Goal: Communication & Community: Answer question/provide support

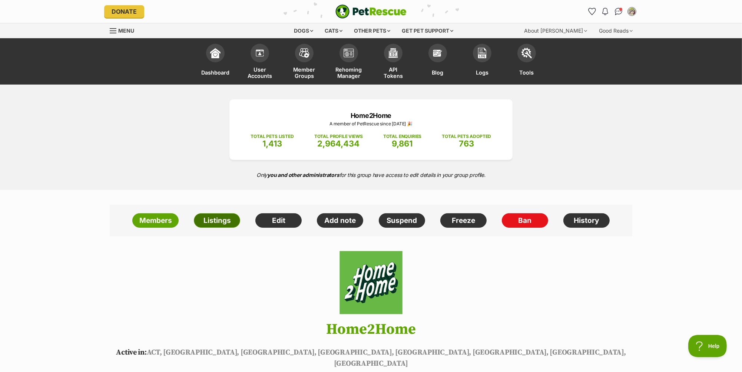
click at [219, 222] on link "Listings" at bounding box center [217, 220] width 46 height 15
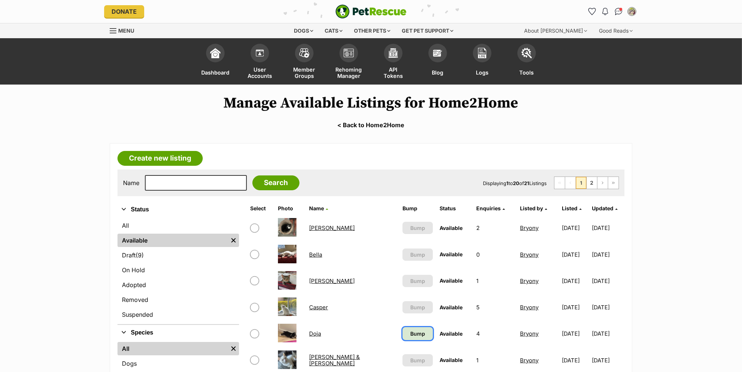
click at [411, 334] on span "Bump" at bounding box center [418, 334] width 15 height 8
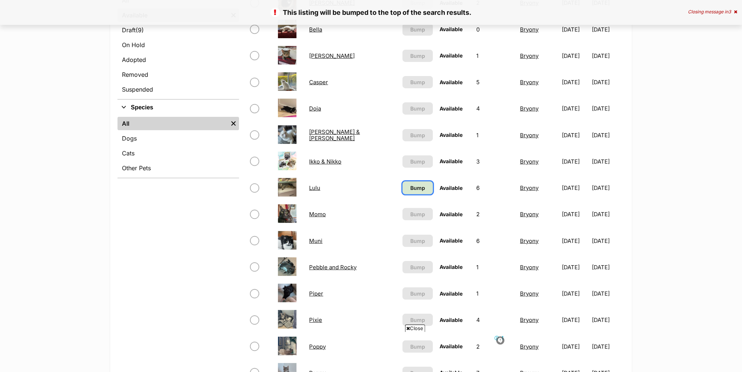
click at [411, 185] on span "Bump" at bounding box center [418, 188] width 15 height 8
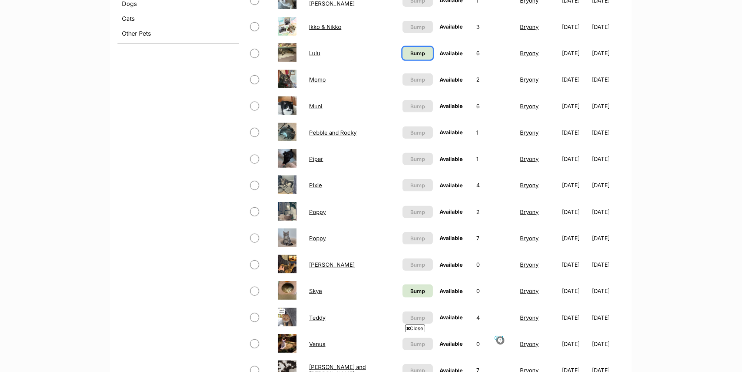
scroll to position [361, 0]
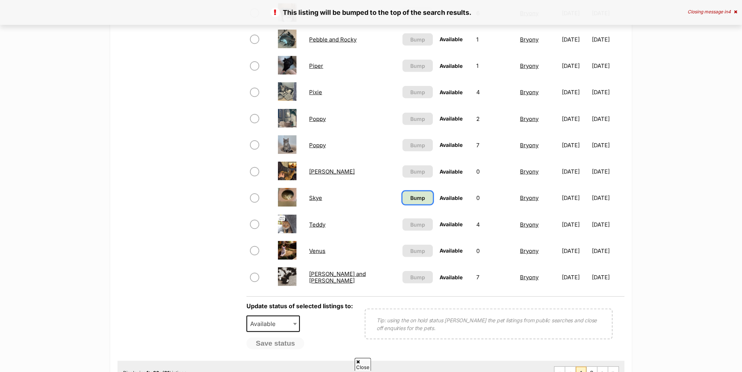
click at [411, 194] on span "Bump" at bounding box center [418, 198] width 15 height 8
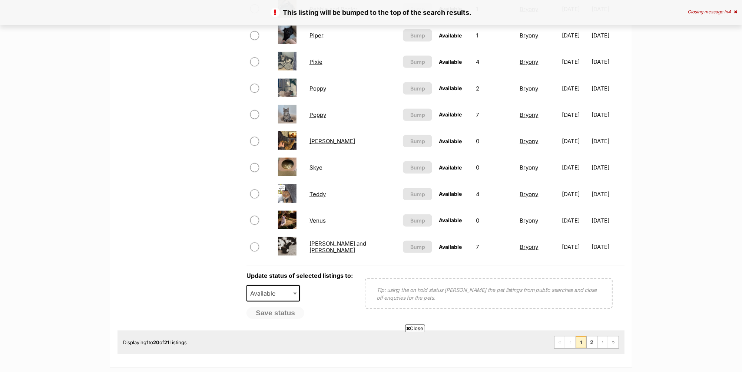
scroll to position [488, 0]
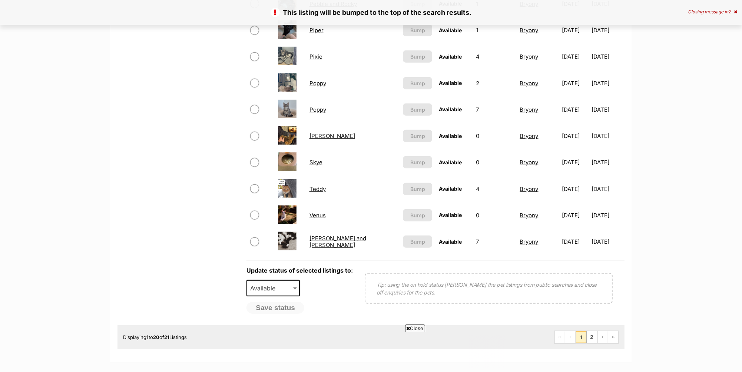
click at [322, 212] on link "Venus" at bounding box center [318, 215] width 16 height 7
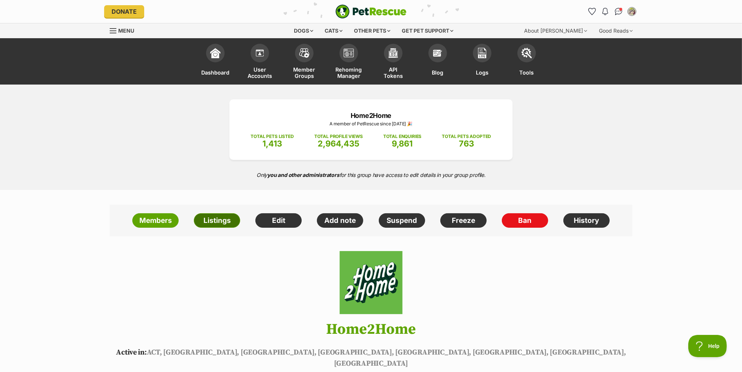
click at [222, 218] on link "Listings" at bounding box center [217, 220] width 46 height 15
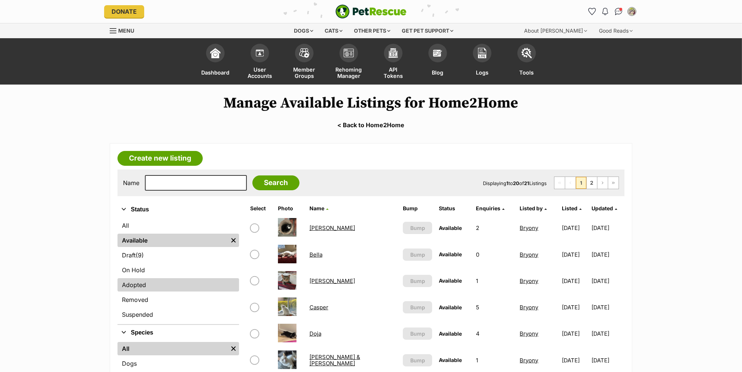
click at [157, 279] on link "Adopted" at bounding box center [179, 284] width 122 height 13
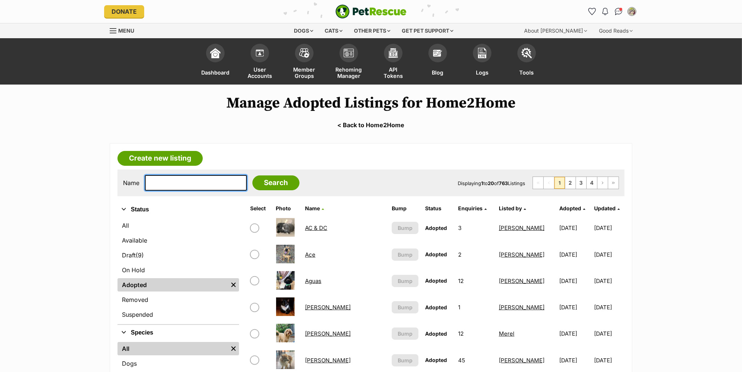
click at [170, 183] on input "text" at bounding box center [196, 183] width 102 height 16
type input "Buttercup"
click at [263, 184] on input "Search" at bounding box center [276, 182] width 47 height 15
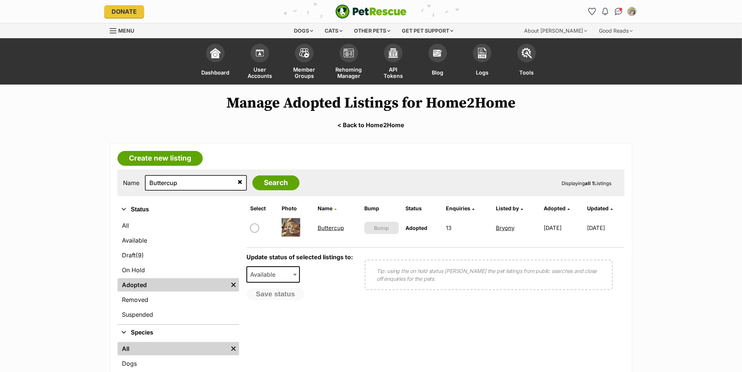
click at [326, 229] on link "Buttercup" at bounding box center [331, 227] width 26 height 7
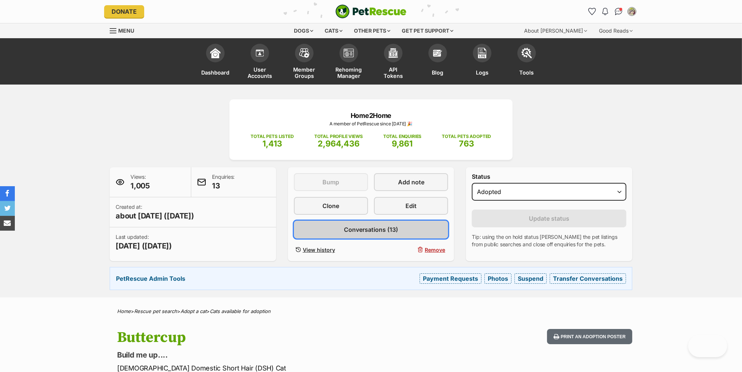
click at [408, 231] on link "Conversations (13)" at bounding box center [371, 230] width 155 height 18
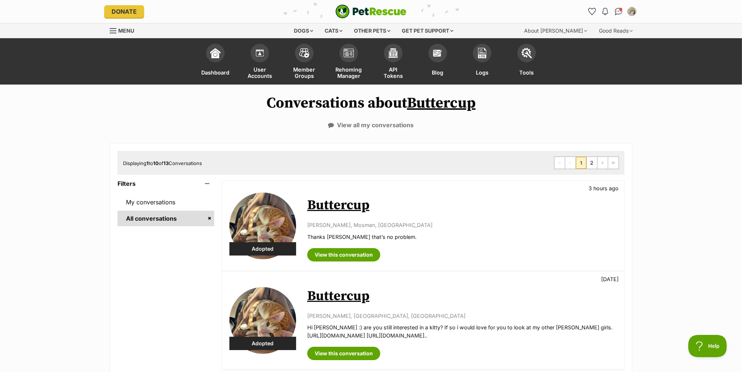
click at [343, 205] on link "Buttercup" at bounding box center [338, 205] width 62 height 17
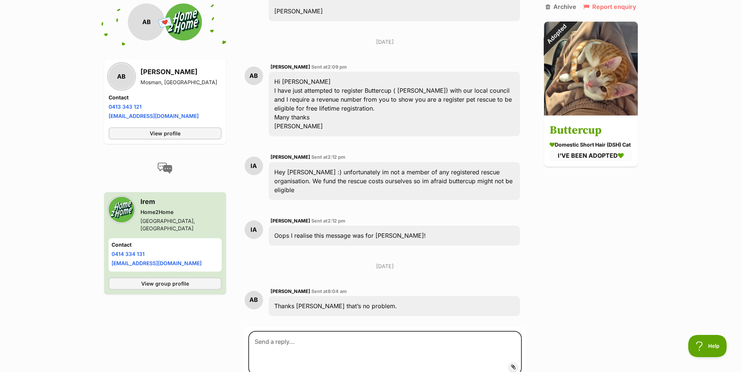
scroll to position [2150, 0]
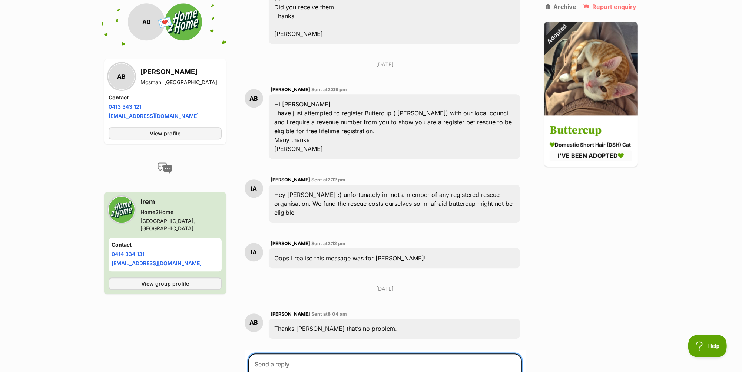
click at [297, 353] on textarea at bounding box center [385, 375] width 274 height 45
click at [358, 353] on textarea "Hi Anne and Irem, Thank you both for your patience" at bounding box center [385, 375] width 274 height 45
click at [453, 353] on textarea "Hi Anne and Irem, Thank you both for your patience. Unfortunately, Buttercup is…" at bounding box center [385, 375] width 274 height 45
click at [297, 353] on textarea "Hi Anne and Irem, Thank you both for your patience. Unfortunately, Buttercup is…" at bounding box center [385, 376] width 274 height 47
click at [353, 353] on textarea "Hi Anne and Irem, Thank you both for your patience. Unfortunately, Buttercup is…" at bounding box center [385, 376] width 274 height 47
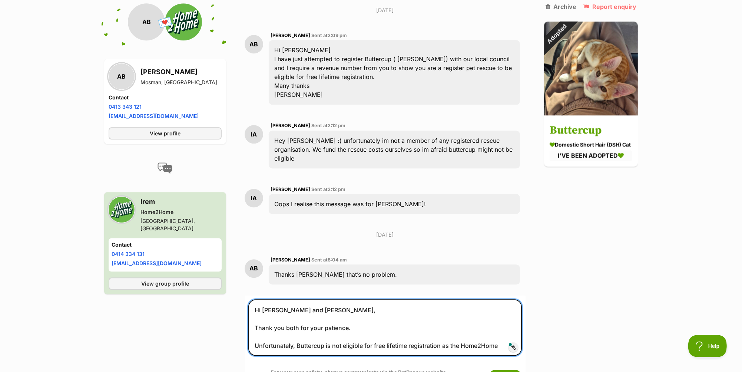
scroll to position [2257, 0]
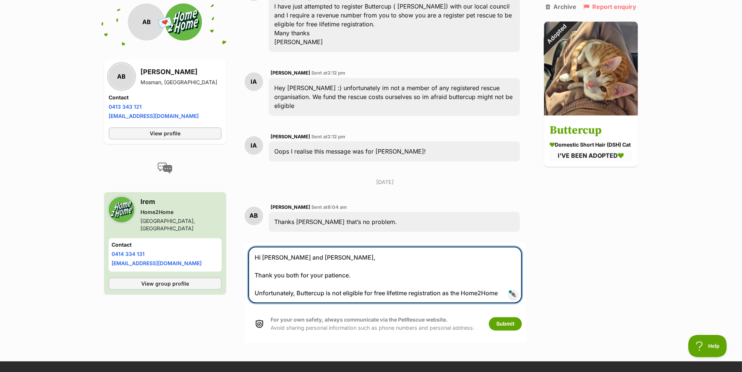
click at [499, 256] on textarea "Hi Anne and Irem, Thank you both for your patience. Unfortunately, Buttercup is…" at bounding box center [385, 275] width 274 height 56
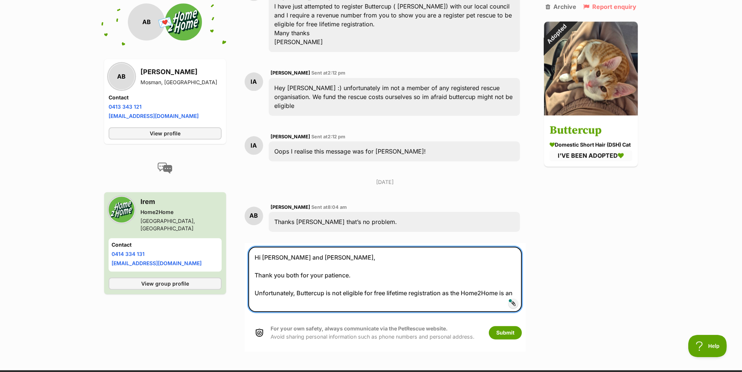
click at [501, 258] on textarea "Hi Anne and Irem, Thank you both for your patience. Unfortunately, Buttercup is…" at bounding box center [385, 279] width 274 height 65
click at [292, 268] on textarea "Hi Anne and Irem, Thank you both for your patience. Unfortunately, Buttercup is…" at bounding box center [385, 279] width 274 height 65
click at [323, 265] on textarea "Hi Anne and Irem, Thank you both for your patience. Unfortunately, Buttercup is…" at bounding box center [385, 279] width 274 height 65
click at [342, 265] on textarea "Hi Anne and Irem, Thank you both for your patience. Unfortunately, Buttercup is…" at bounding box center [385, 279] width 274 height 65
click at [369, 264] on textarea "Hi Anne and Irem, Thank you both for your patience. Unfortunately, Buttercup is…" at bounding box center [385, 279] width 274 height 65
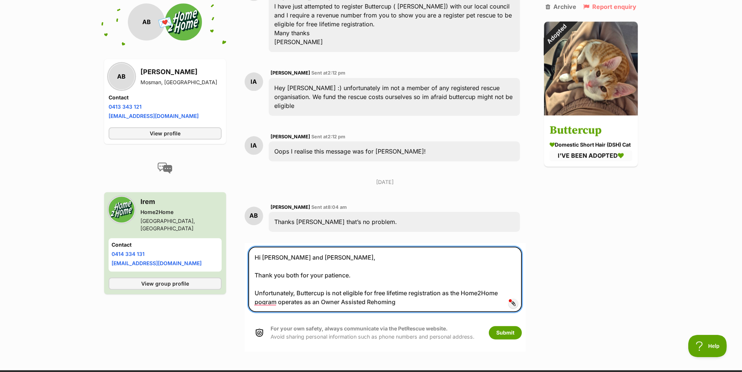
click at [422, 271] on textarea "Hi Anne and Irem, Thank you both for your patience. Unfortunately, Buttercup is…" at bounding box center [385, 279] width 274 height 65
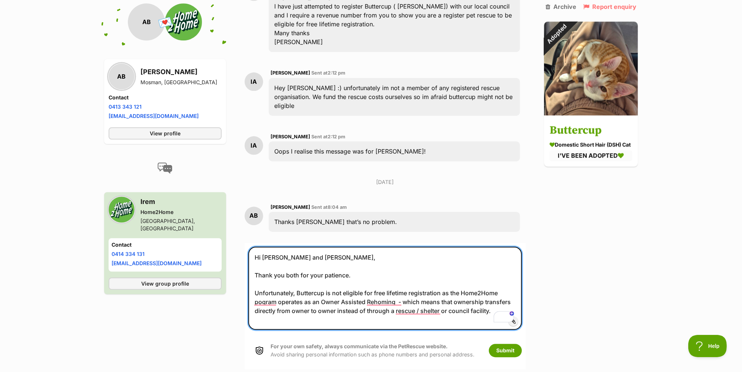
click at [496, 274] on textarea "Hi Anne and Irem, Thank you both for your patience. Unfortunately, Buttercup is…" at bounding box center [385, 288] width 274 height 83
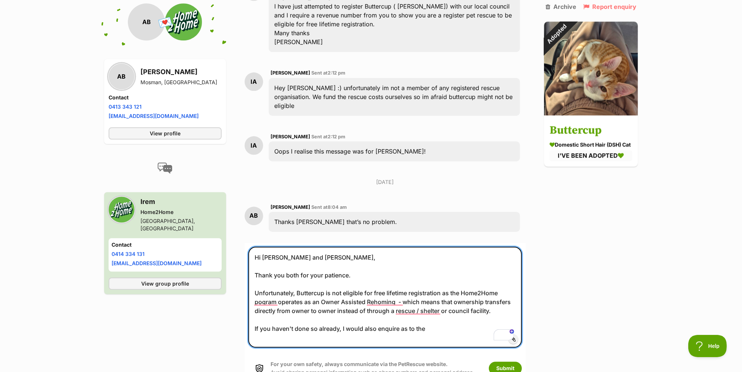
click at [434, 293] on textarea "Hi Anne and Irem, Thank you both for your patience. Unfortunately, Buttercup is…" at bounding box center [385, 297] width 274 height 101
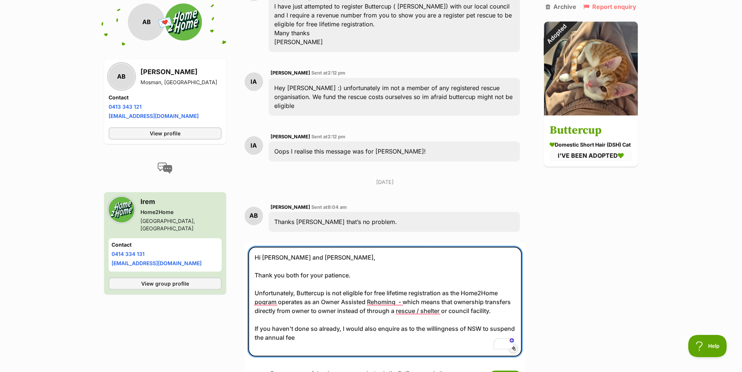
click at [322, 302] on textarea "Hi Anne and Irem, Thank you both for your patience. Unfortunately, Buttercup is…" at bounding box center [385, 302] width 274 height 110
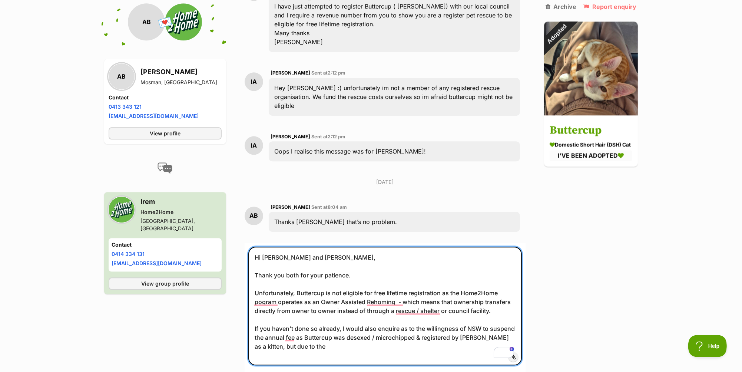
click at [504, 303] on textarea "Hi Anne and Irem, Thank you both for your patience. Unfortunately, Buttercup is…" at bounding box center [385, 306] width 274 height 119
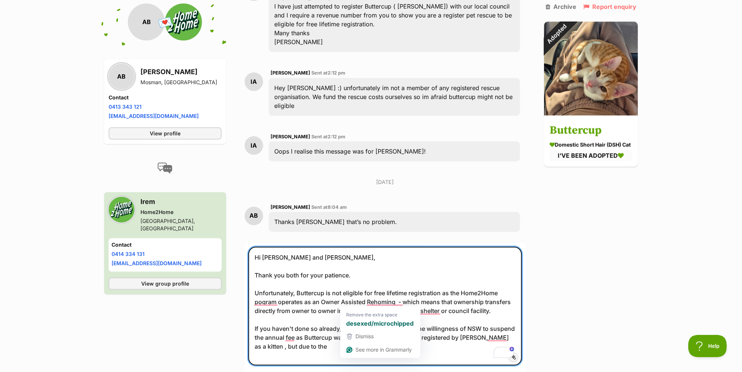
click at [373, 302] on textarea "Hi Anne and Irem, Thank you both for your patience. Unfortunately, Buttercup is…" at bounding box center [385, 306] width 274 height 119
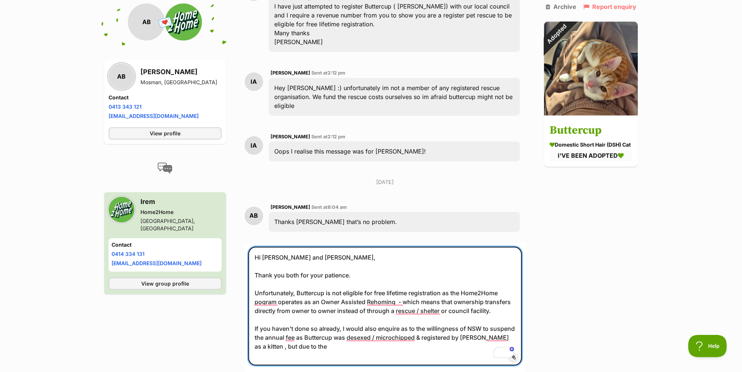
click at [510, 302] on textarea "Hi Anne and Irem, Thank you both for your patience. Unfortunately, Buttercup is…" at bounding box center [385, 306] width 274 height 119
click at [312, 308] on textarea "Hi Anne and Irem, Thank you both for your patience. Unfortunately, Buttercup is…" at bounding box center [385, 306] width 274 height 119
click at [452, 303] on textarea "Hi Anne and Irem, Thank you both for your patience. Unfortunately, Buttercup is…" at bounding box center [385, 306] width 274 height 119
click at [371, 314] on textarea "Hi Anne and Irem, Thank you both for your patience. Unfortunately, Buttercup is…" at bounding box center [385, 306] width 274 height 119
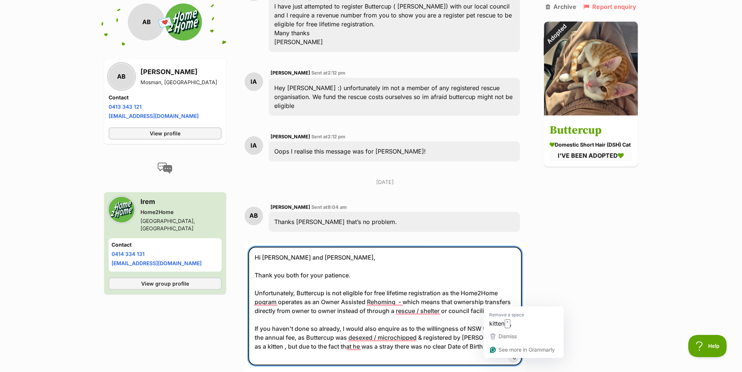
click at [505, 299] on textarea "Hi Anne and Irem, Thank you both for your patience. Unfortunately, Buttercup is…" at bounding box center [385, 306] width 274 height 119
click at [453, 299] on textarea "Hi Anne and Irem, Thank you both for your patience. Unfortunately, Buttercup is…" at bounding box center [385, 306] width 274 height 119
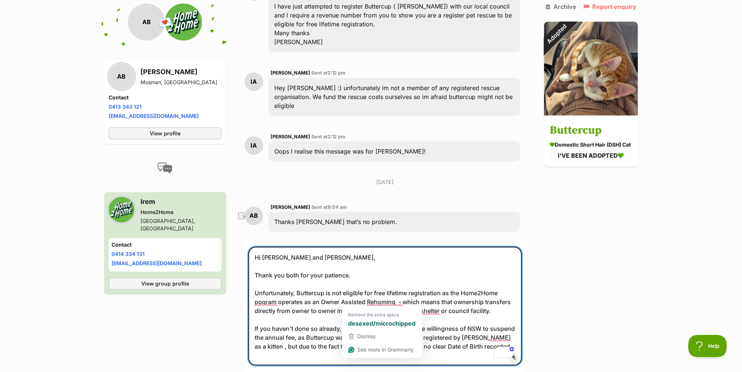
drag, startPoint x: 377, startPoint y: 303, endPoint x: 347, endPoint y: 303, distance: 30.0
click at [347, 303] on textarea "Hi Anne and Irem, Thank you both for your patience. Unfortunately, Buttercup is…" at bounding box center [385, 306] width 274 height 119
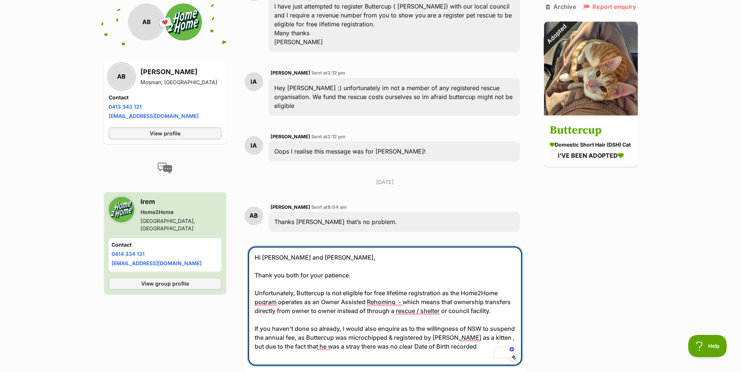
click at [423, 302] on textarea "Hi Anne and Irem, Thank you both for your patience. Unfortunately, Buttercup is…" at bounding box center [385, 306] width 274 height 119
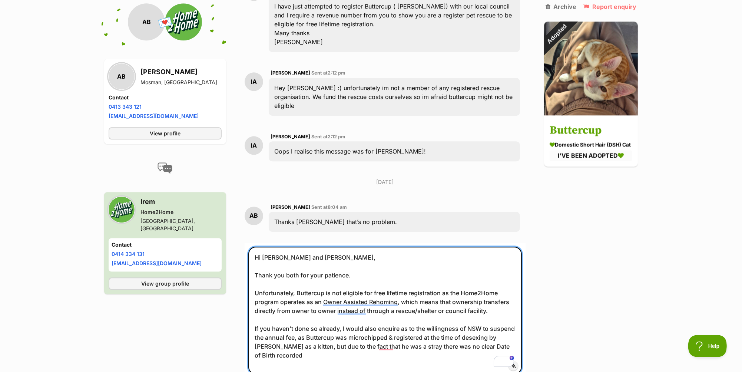
click at [515, 309] on textarea "Hi Anne and Irem, Thank you both for your patience. Unfortunately, Buttercup is…" at bounding box center [385, 311] width 274 height 128
click at [298, 255] on textarea "Hi Anne and Irem, Thank you both for your patience. Unfortunately, Buttercup is…" at bounding box center [385, 319] width 274 height 145
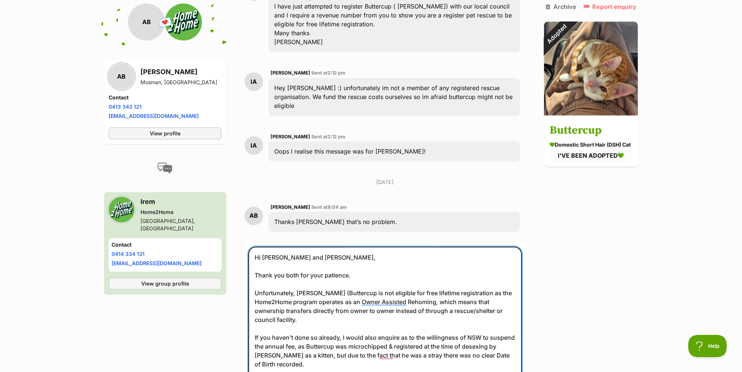
click at [346, 257] on textarea "Hi Anne and Irem, Thank you both for your patience. Unfortunately, Barney (Butt…" at bounding box center [385, 319] width 274 height 145
click at [307, 311] on textarea "Hi Anne and Irem, Thank you both for your patience. Unfortunately, Barney (Butt…" at bounding box center [385, 319] width 274 height 145
click at [358, 312] on textarea "Hi Anne and Irem, Thank you both for your patience. Unfortunately, Barney (Butt…" at bounding box center [385, 319] width 274 height 145
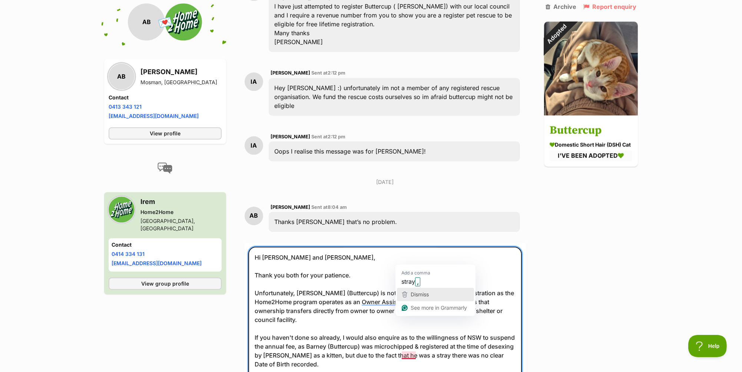
click at [423, 288] on button "Dismiss" at bounding box center [435, 294] width 77 height 13
click at [318, 346] on textarea "Hi Anne and Irem, Thank you both for your patience. Unfortunately, Barney (Butt…" at bounding box center [385, 319] width 274 height 145
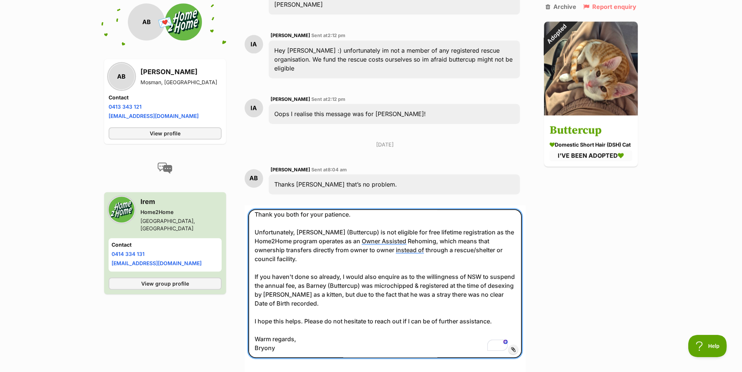
scroll to position [2374, 0]
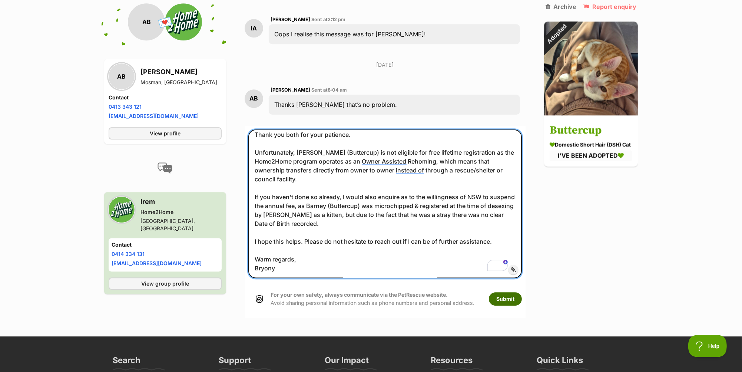
type textarea "Hi Anne and Irem, Thank you both for your patience. Unfortunately, Barney (Butt…"
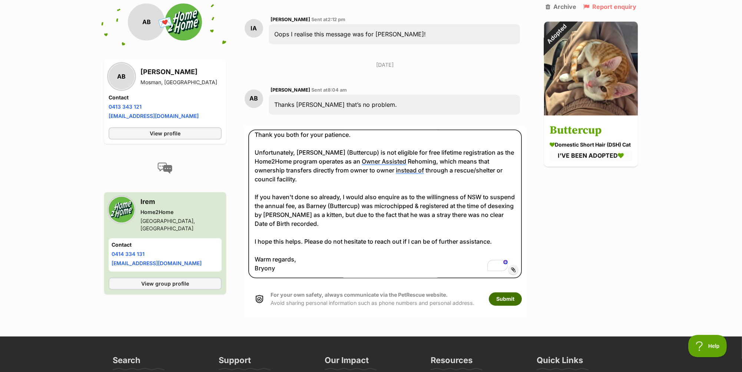
click at [504, 292] on button "Submit" at bounding box center [505, 298] width 33 height 13
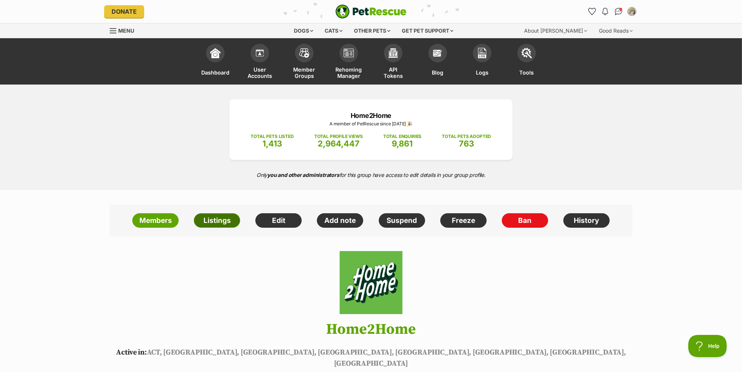
click at [212, 227] on link "Listings" at bounding box center [217, 220] width 46 height 15
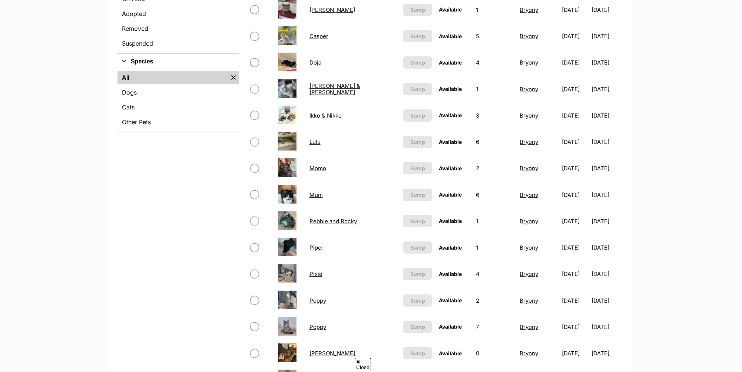
click at [316, 245] on link "Piper" at bounding box center [317, 247] width 14 height 7
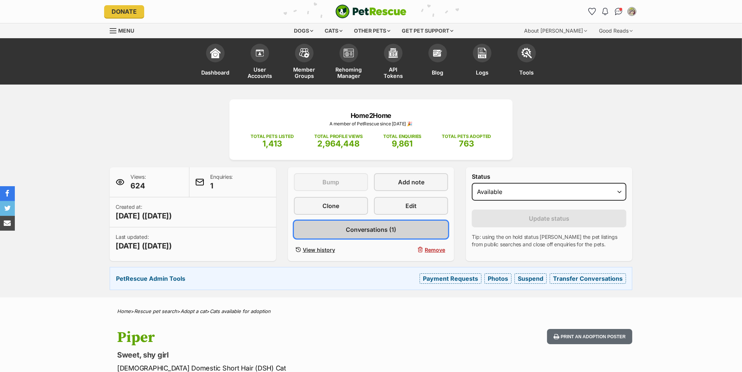
click at [357, 231] on span "Conversations (1)" at bounding box center [371, 229] width 50 height 9
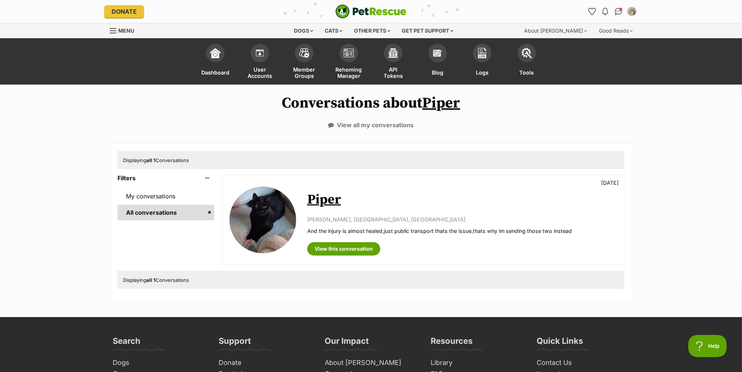
click at [319, 200] on link "Piper" at bounding box center [324, 199] width 34 height 17
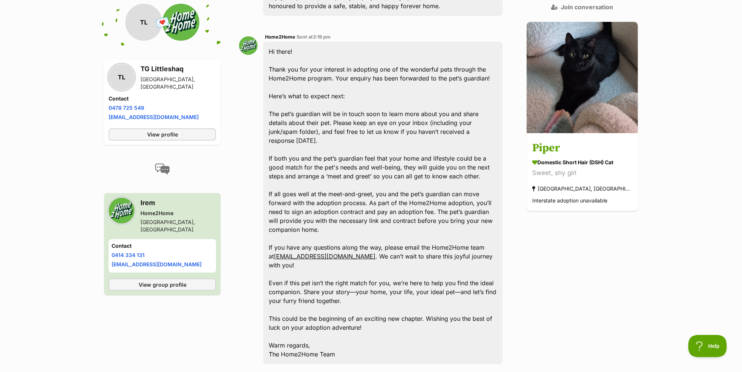
scroll to position [55, 0]
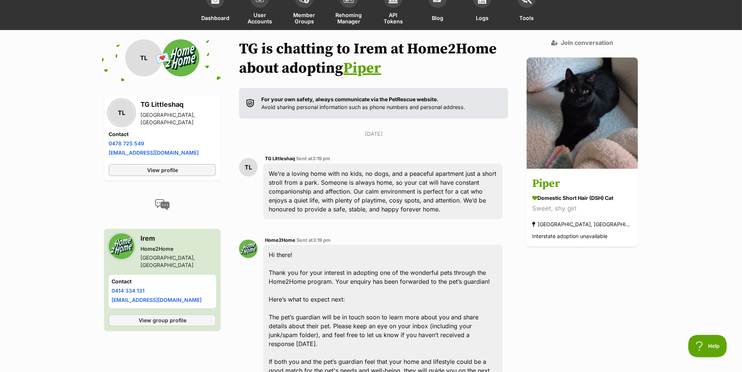
click at [367, 67] on link "Piper" at bounding box center [362, 68] width 38 height 19
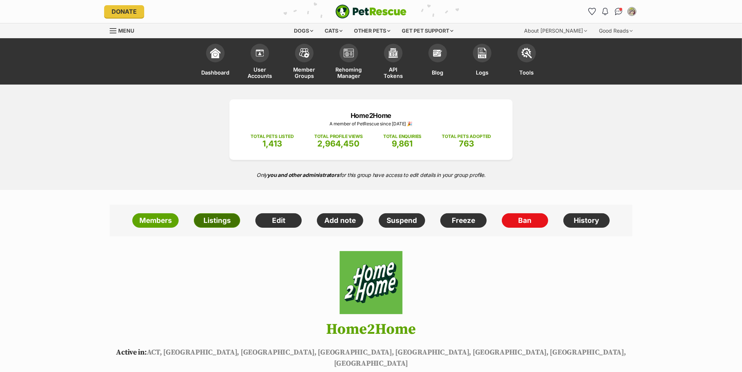
click at [215, 223] on link "Listings" at bounding box center [217, 220] width 46 height 15
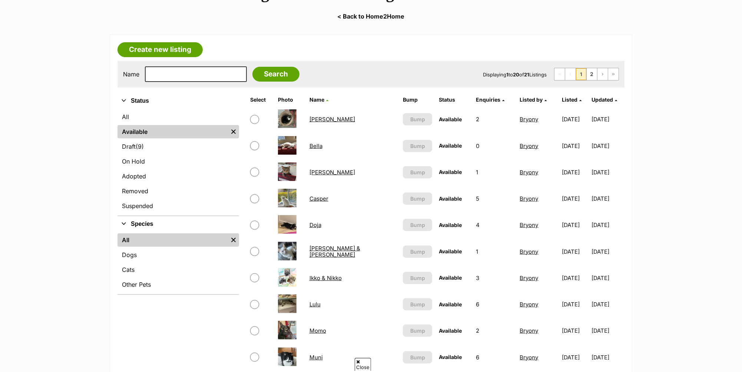
click at [322, 250] on link "[PERSON_NAME] & [PERSON_NAME]" at bounding box center [335, 251] width 51 height 13
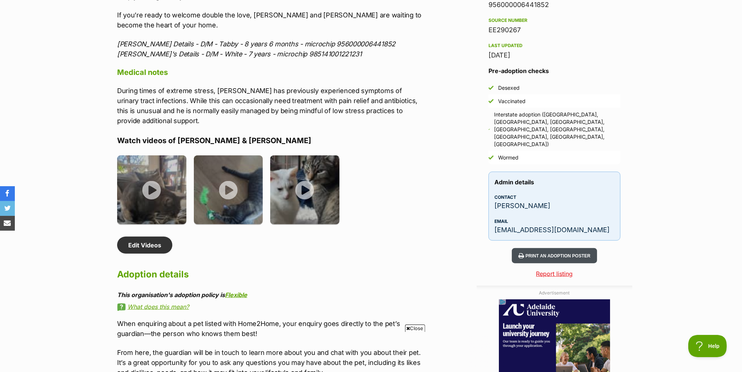
click at [556, 248] on button "Print an adoption poster" at bounding box center [554, 255] width 85 height 15
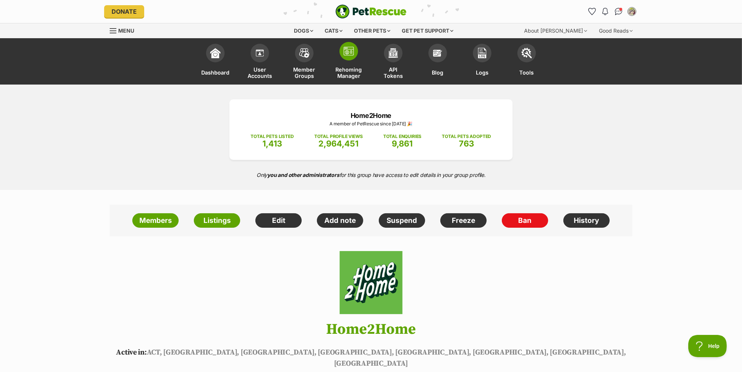
click at [353, 72] on span "Rehoming Manager" at bounding box center [349, 72] width 26 height 13
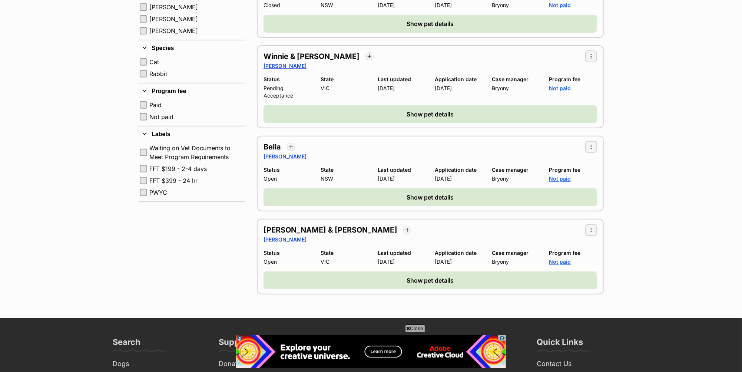
scroll to position [356, 0]
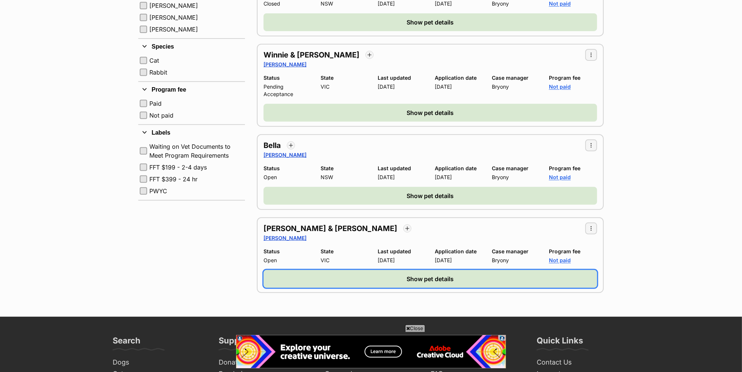
drag, startPoint x: 352, startPoint y: 273, endPoint x: 359, endPoint y: 271, distance: 7.6
click at [352, 273] on button "Show pet details" at bounding box center [431, 279] width 334 height 18
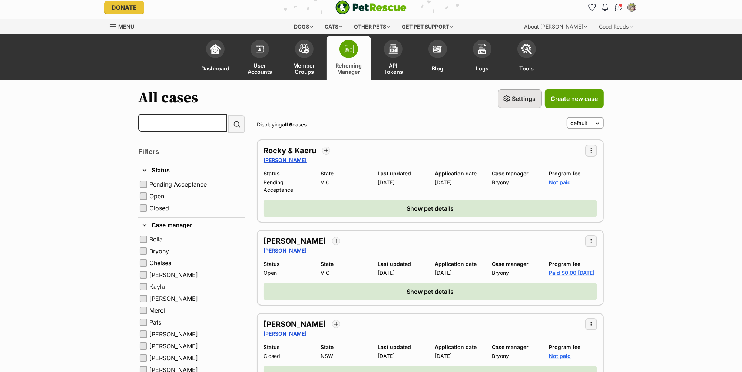
scroll to position [0, 0]
